Goal: Task Accomplishment & Management: Use online tool/utility

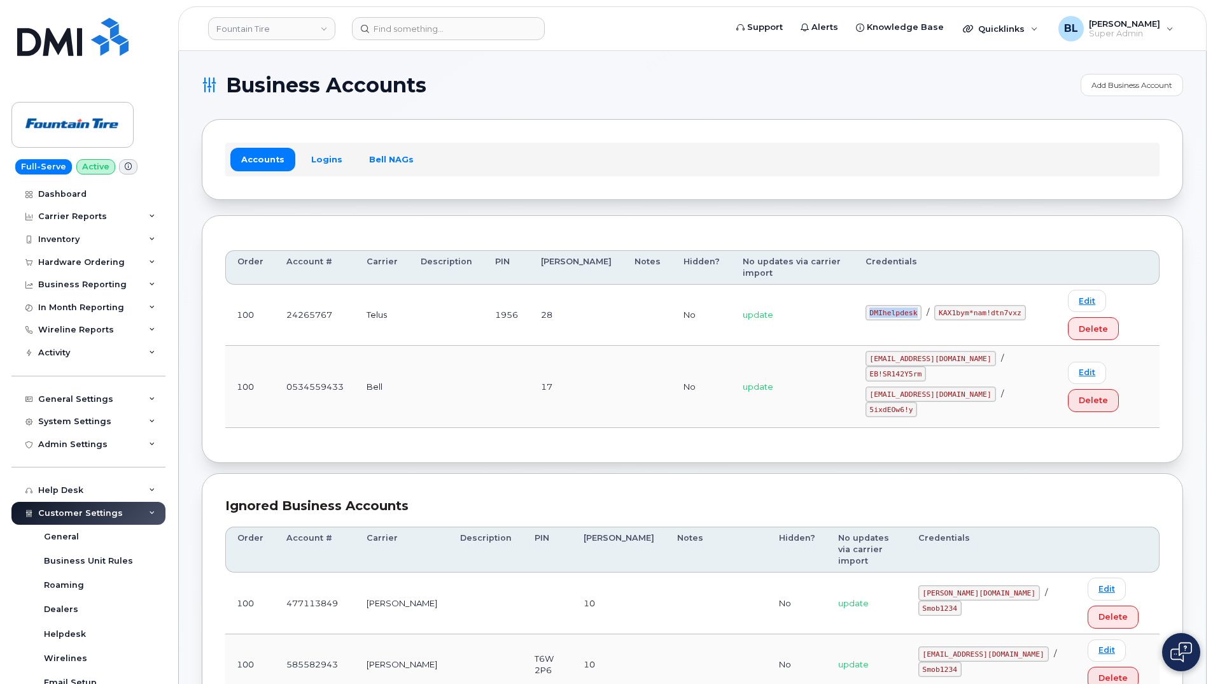
drag, startPoint x: 871, startPoint y: 287, endPoint x: 922, endPoint y: 284, distance: 51.0
click at [922, 386] on div "DMIhelpdesk / KAX1bym*nam!dtn7vxz" at bounding box center [956, 401] width 180 height 31
copy code "DMIhelpdesk"
click at [939, 305] on code "KAX1bym*nam!dtn7vxz" at bounding box center [979, 312] width 91 height 15
drag, startPoint x: 932, startPoint y: 286, endPoint x: 1013, endPoint y: 288, distance: 80.8
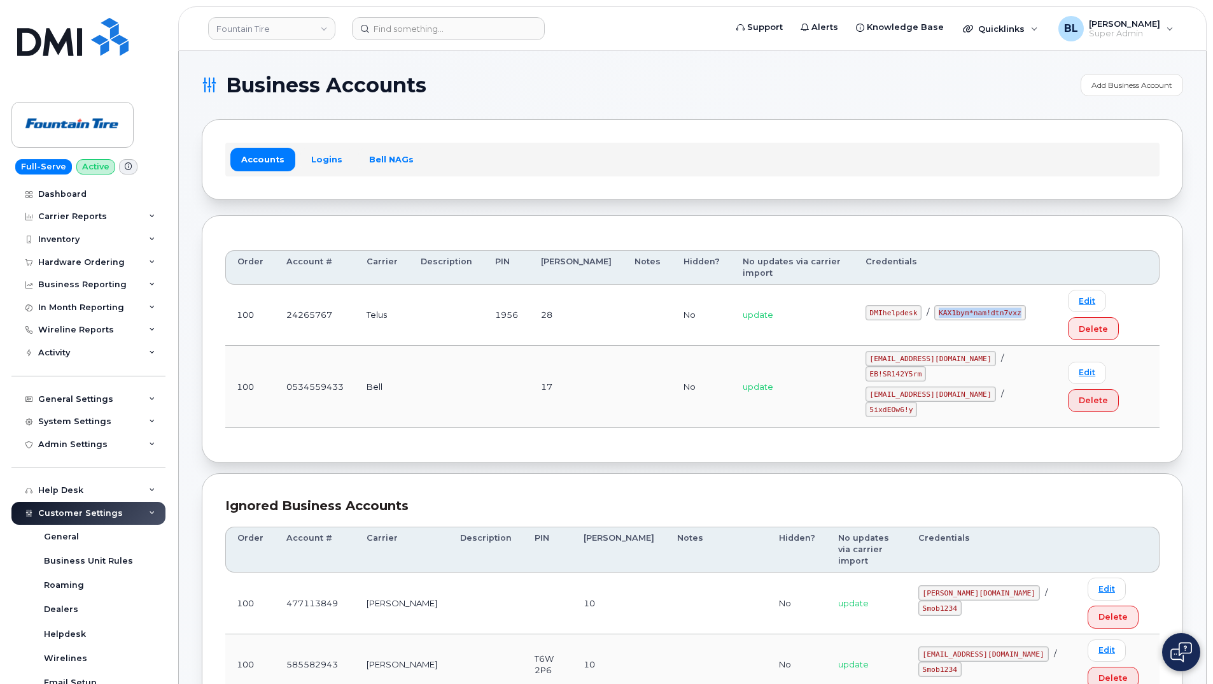
click at [1013, 305] on code "KAX1bym*nam!dtn7vxz" at bounding box center [979, 312] width 91 height 15
copy code "KAX1bym*nam!dtn7vxz"
